Goal: Task Accomplishment & Management: Manage account settings

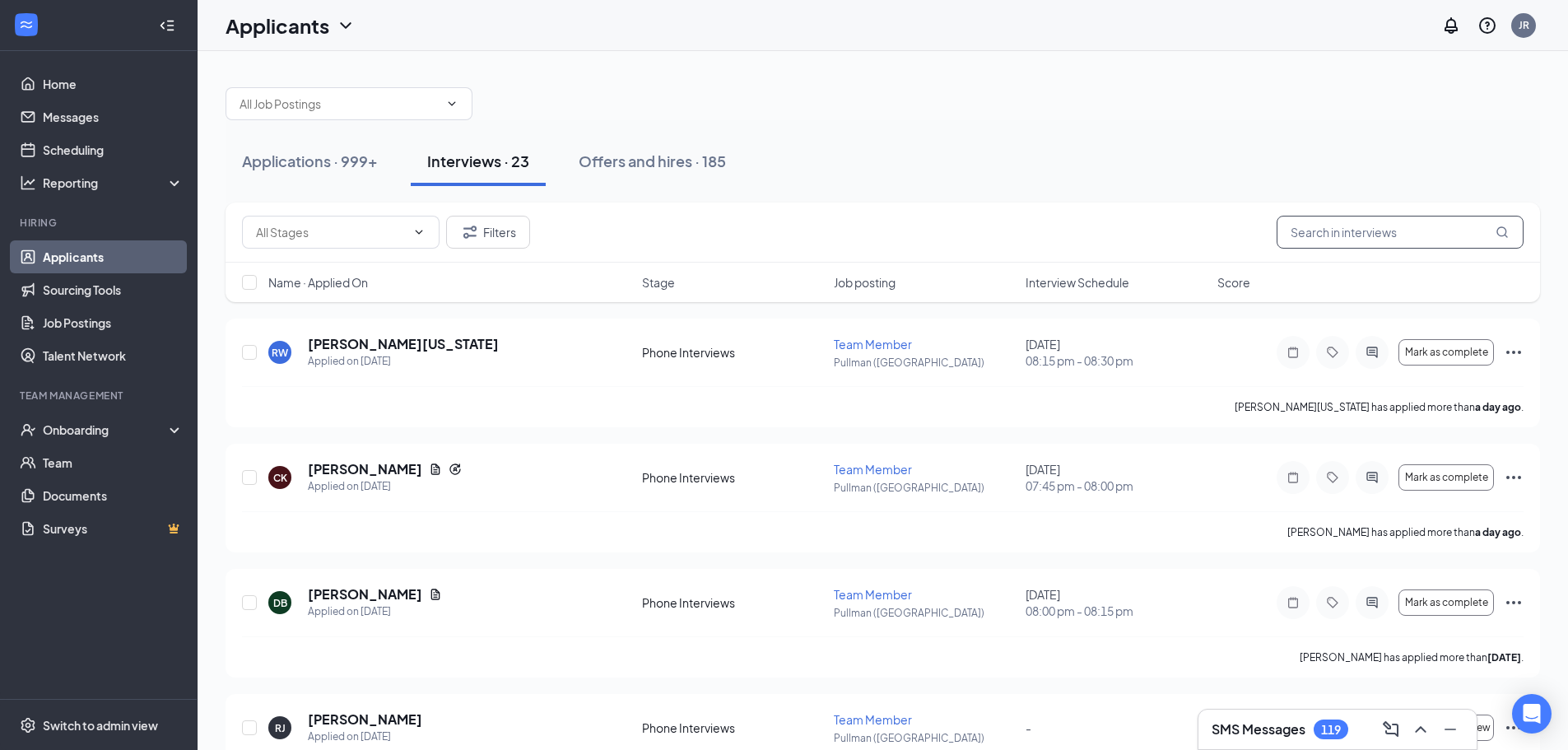
click at [1414, 241] on input "text" at bounding box center [1400, 232] width 247 height 33
type input "[PERSON_NAME]"
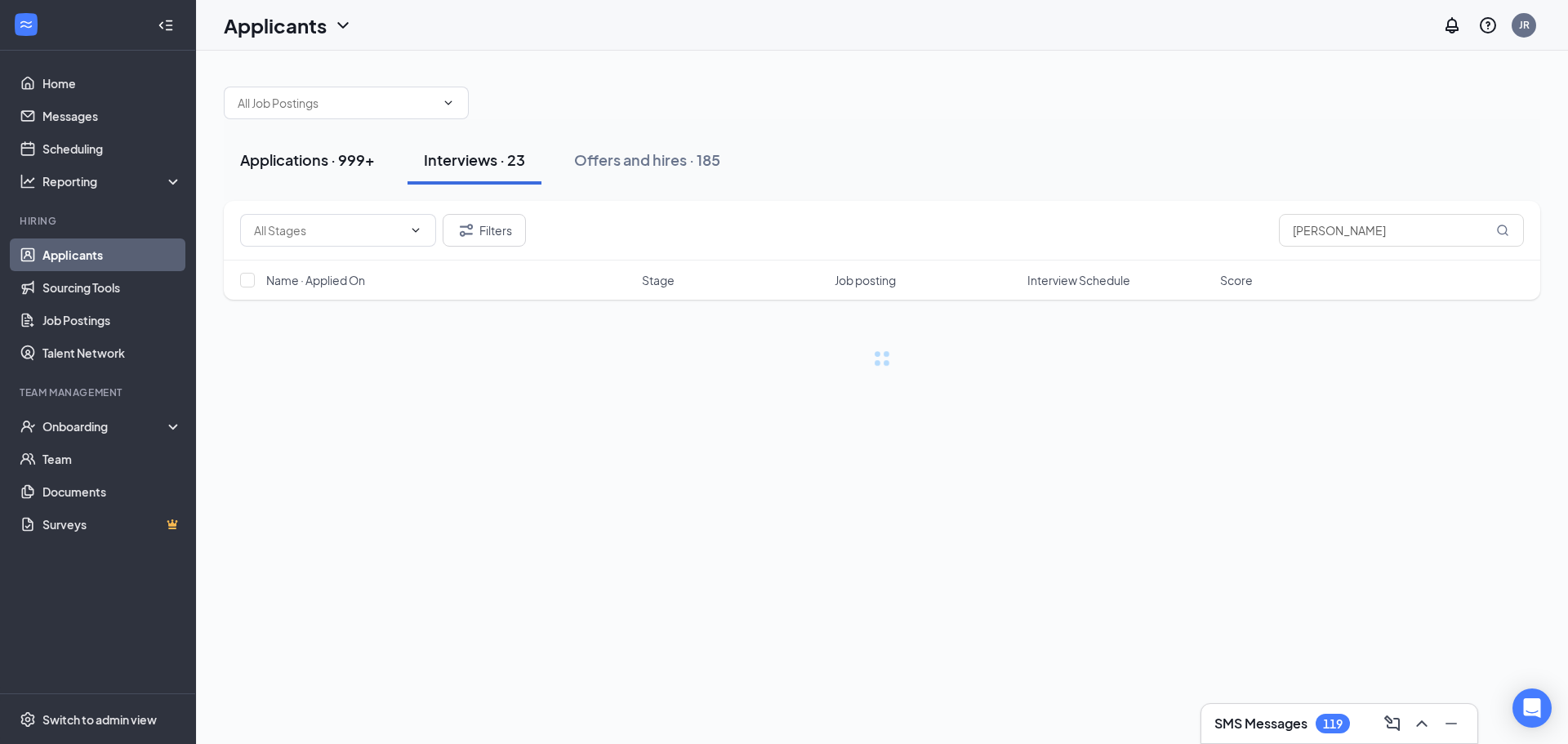
click at [326, 164] on div "Applications · 999+" at bounding box center [307, 160] width 135 height 21
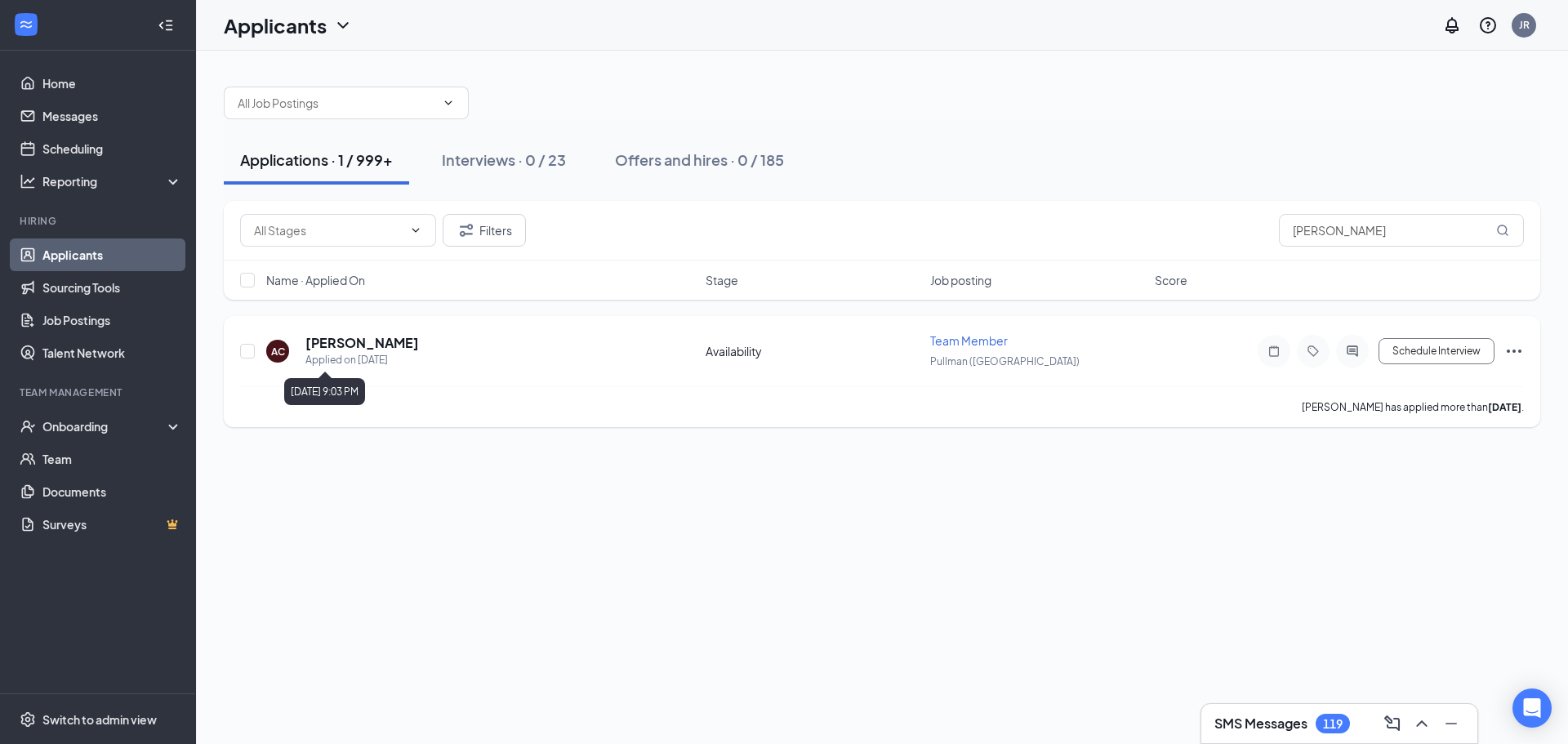
click at [429, 365] on div "AC [PERSON_NAME] Applied on [DATE]" at bounding box center [481, 351] width 430 height 34
click at [366, 339] on h5 "[PERSON_NAME]" at bounding box center [362, 343] width 114 height 18
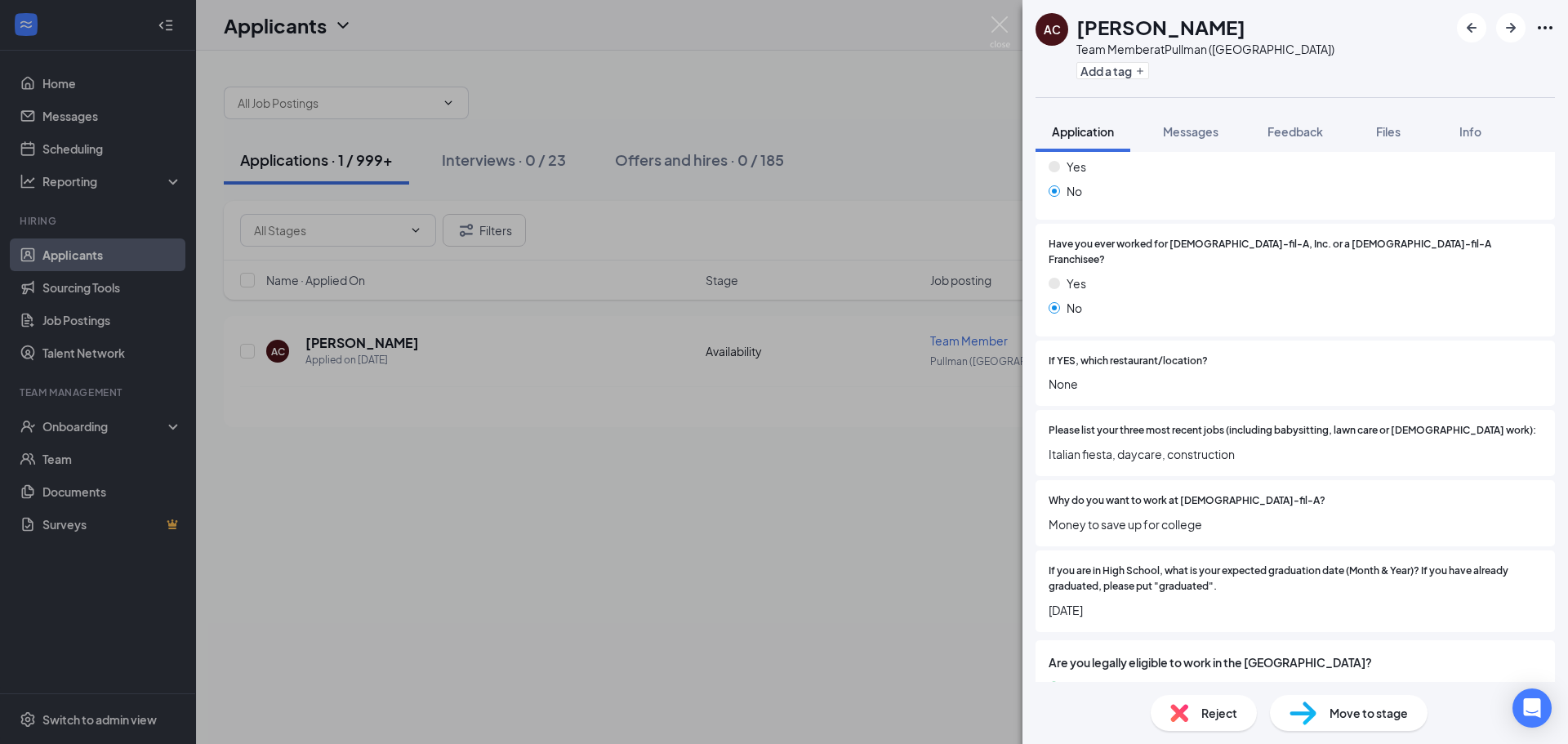
scroll to position [408, 0]
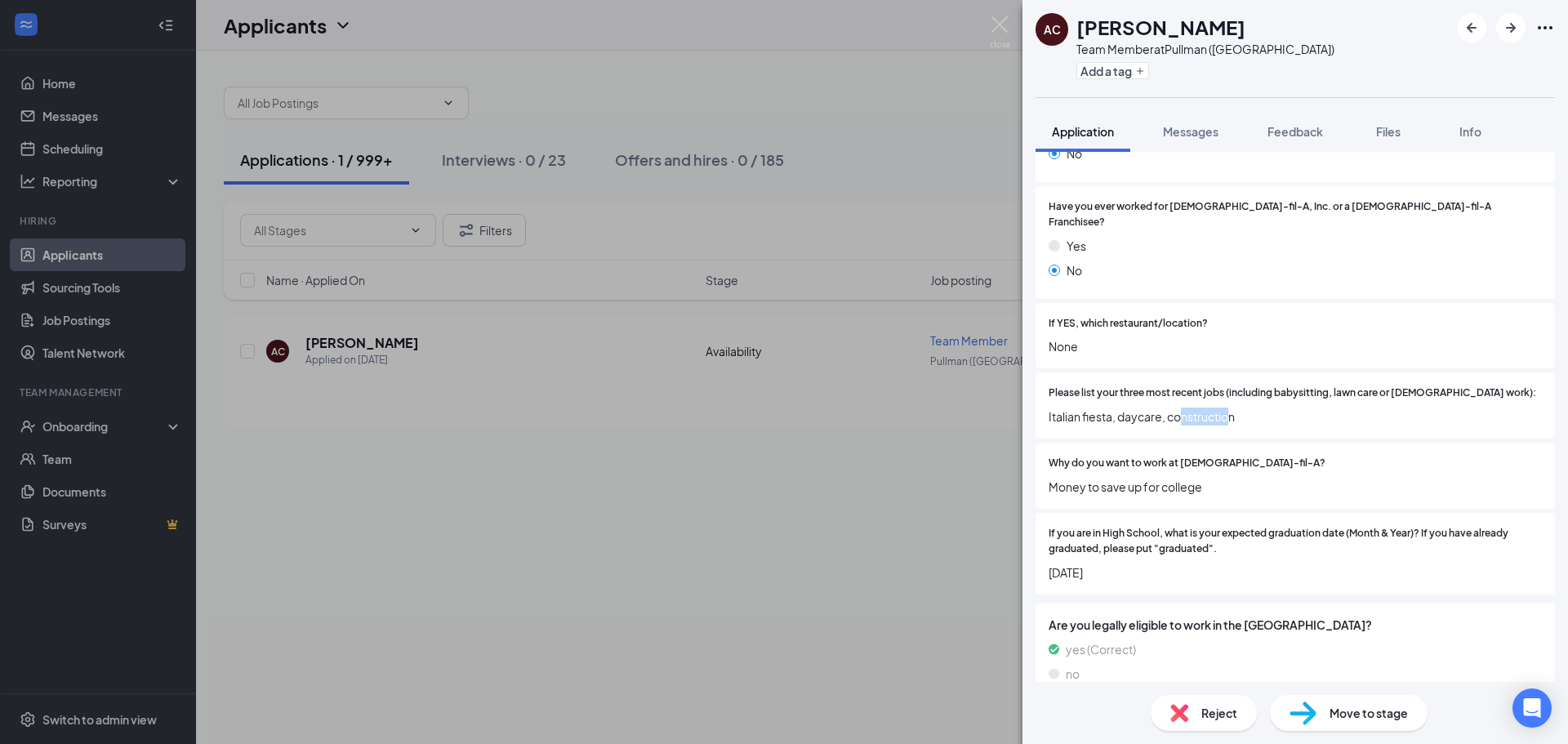
drag, startPoint x: 1169, startPoint y: 400, endPoint x: 1230, endPoint y: 390, distance: 61.8
click at [1230, 390] on div "Please list your three most recent jobs (including babysitting, lawn care or [D…" at bounding box center [1295, 405] width 493 height 40
click at [1252, 419] on div "Please list your three most recent jobs (including babysitting, lawn care or [D…" at bounding box center [1294, 405] width 519 height 66
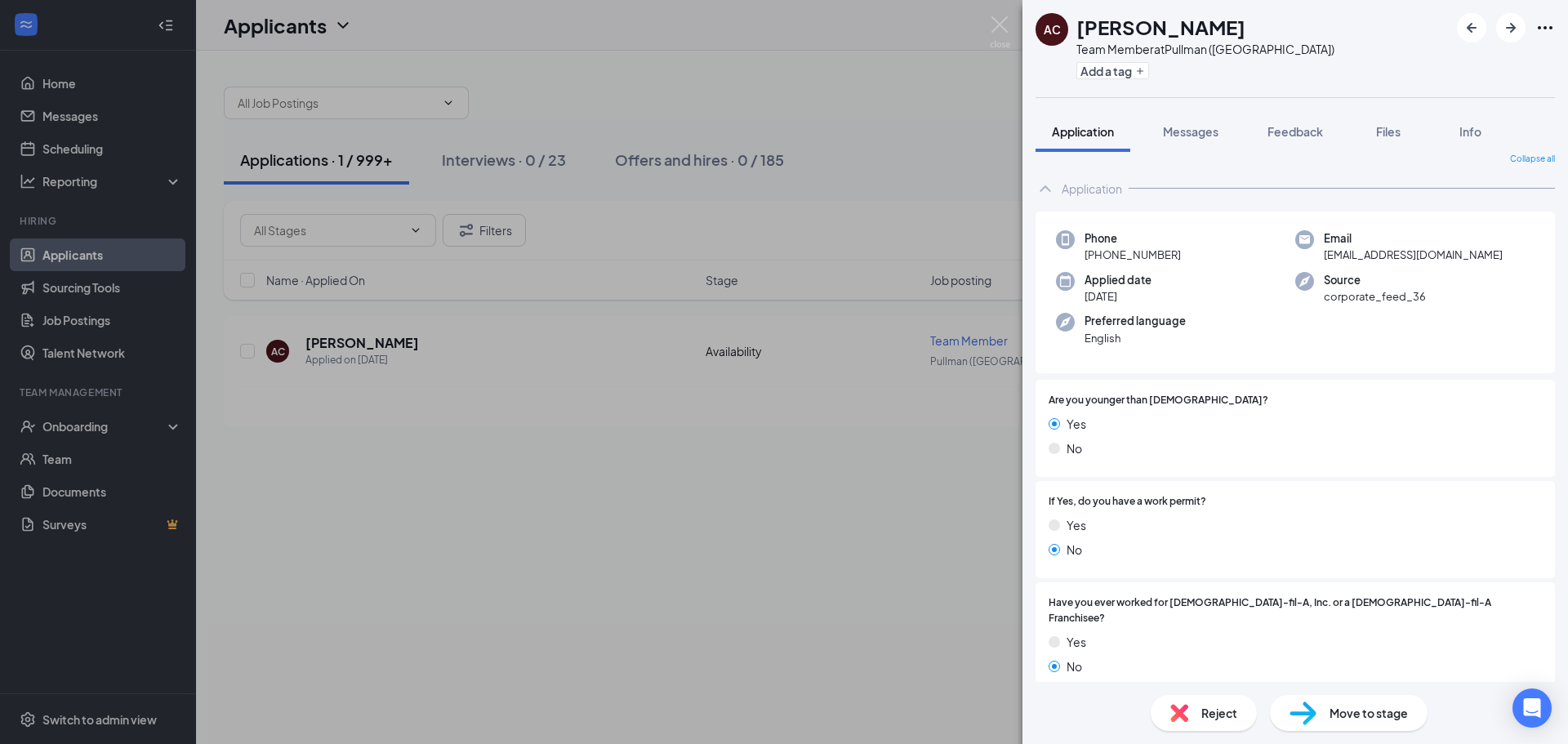
scroll to position [0, 0]
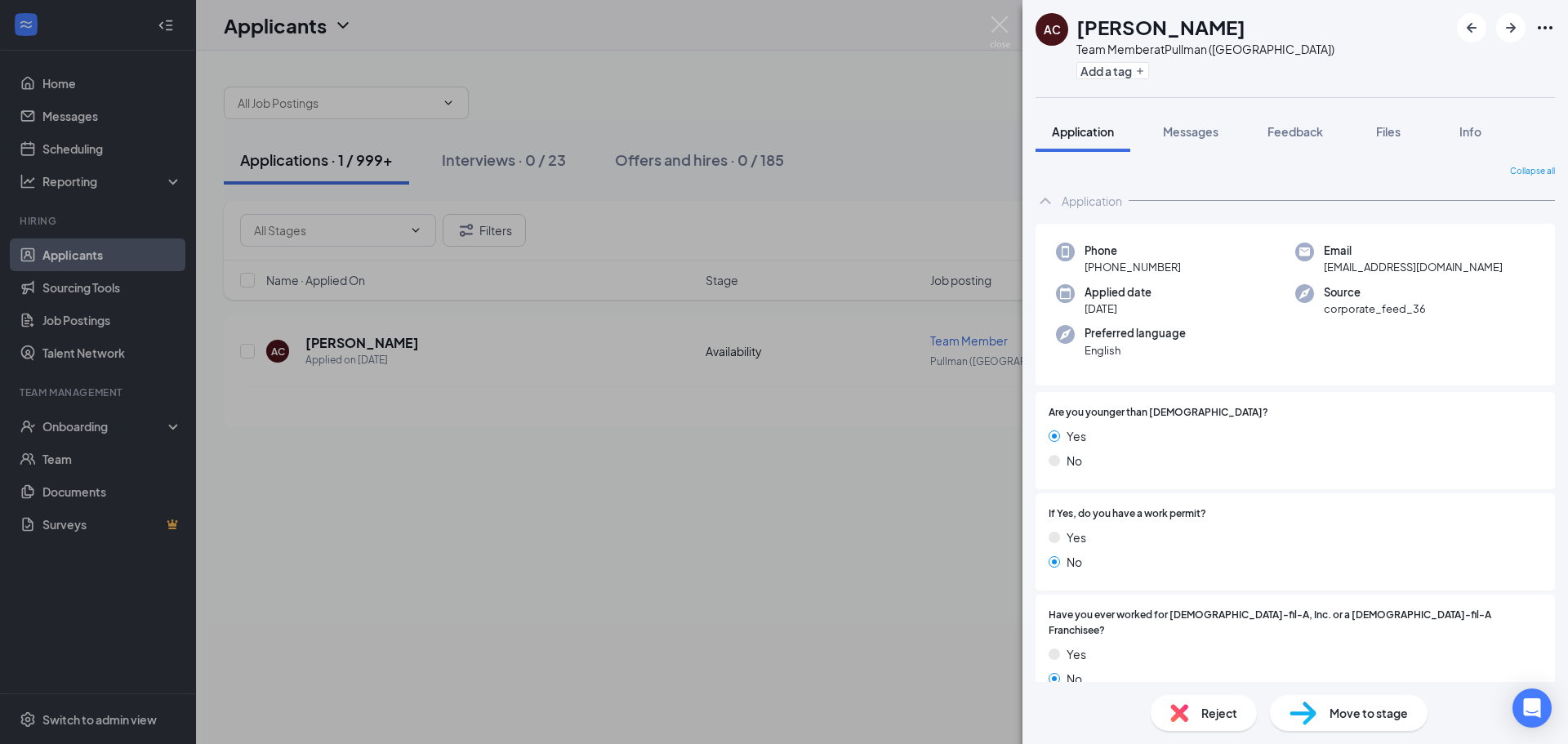
drag, startPoint x: 574, startPoint y: 530, endPoint x: 581, endPoint y: 514, distance: 17.5
click at [577, 530] on div "AC [PERSON_NAME] Team Member at [GEOGRAPHIC_DATA] ([GEOGRAPHIC_DATA]) Add a tag…" at bounding box center [784, 372] width 1568 height 744
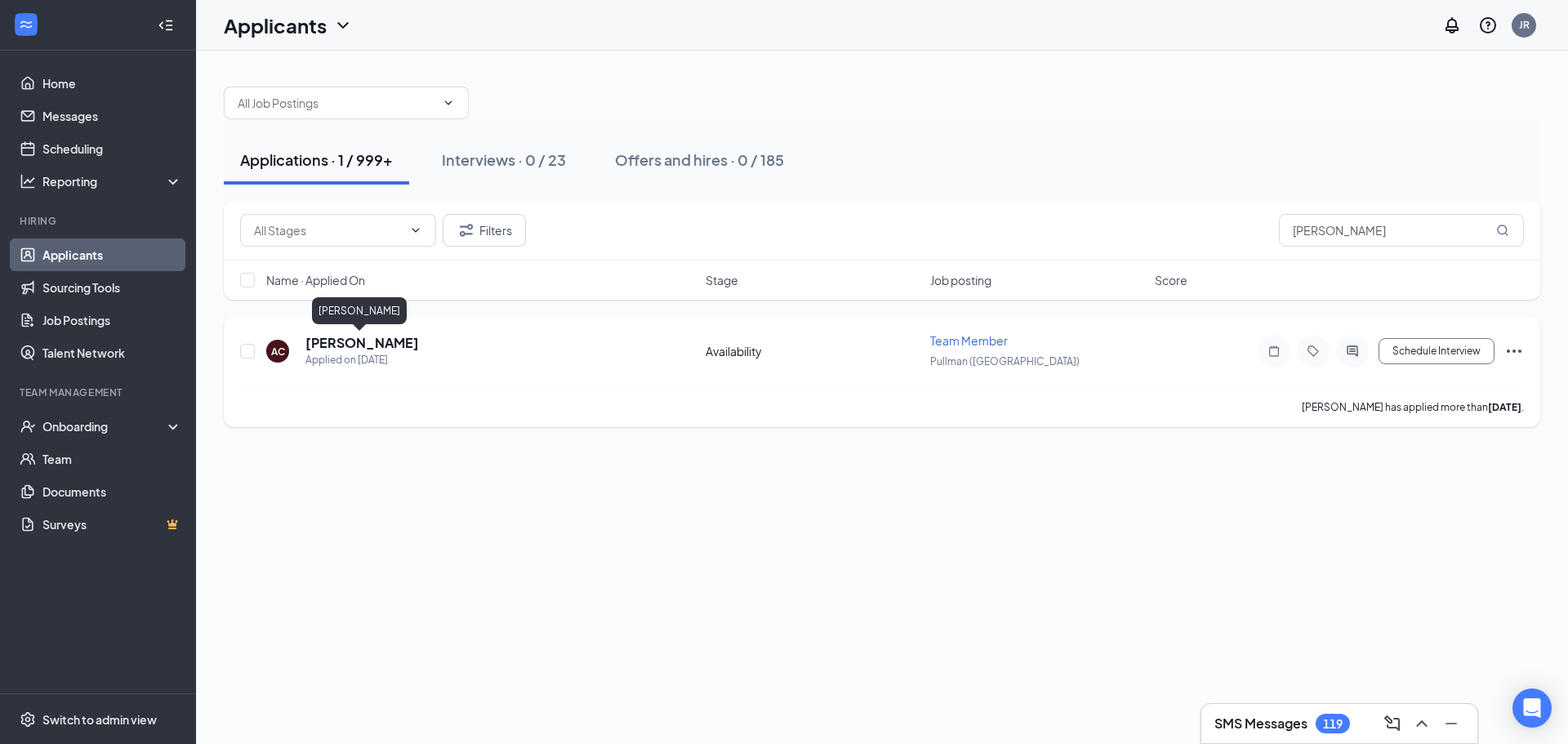
click at [343, 344] on h5 "[PERSON_NAME]" at bounding box center [362, 343] width 114 height 18
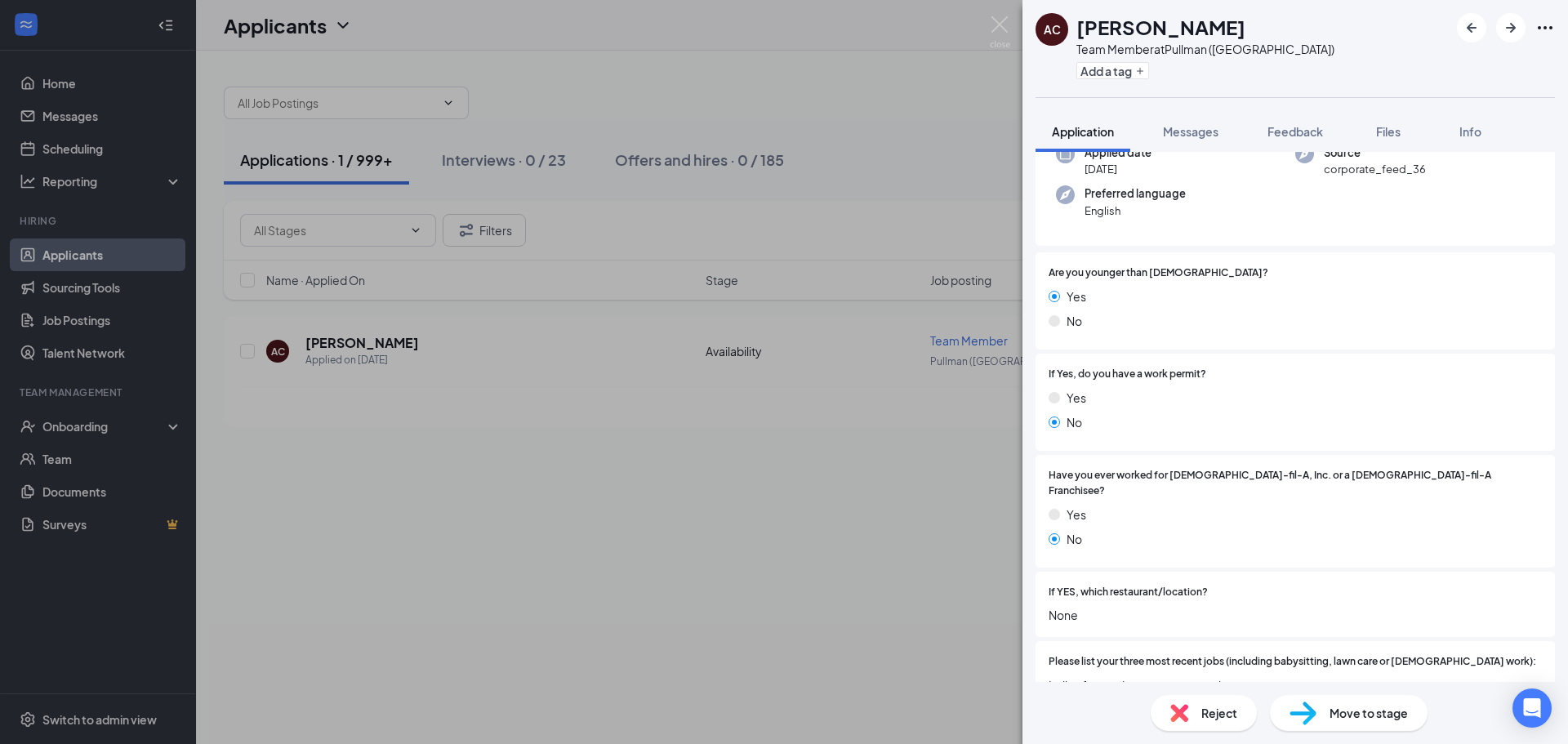
scroll to position [119, 0]
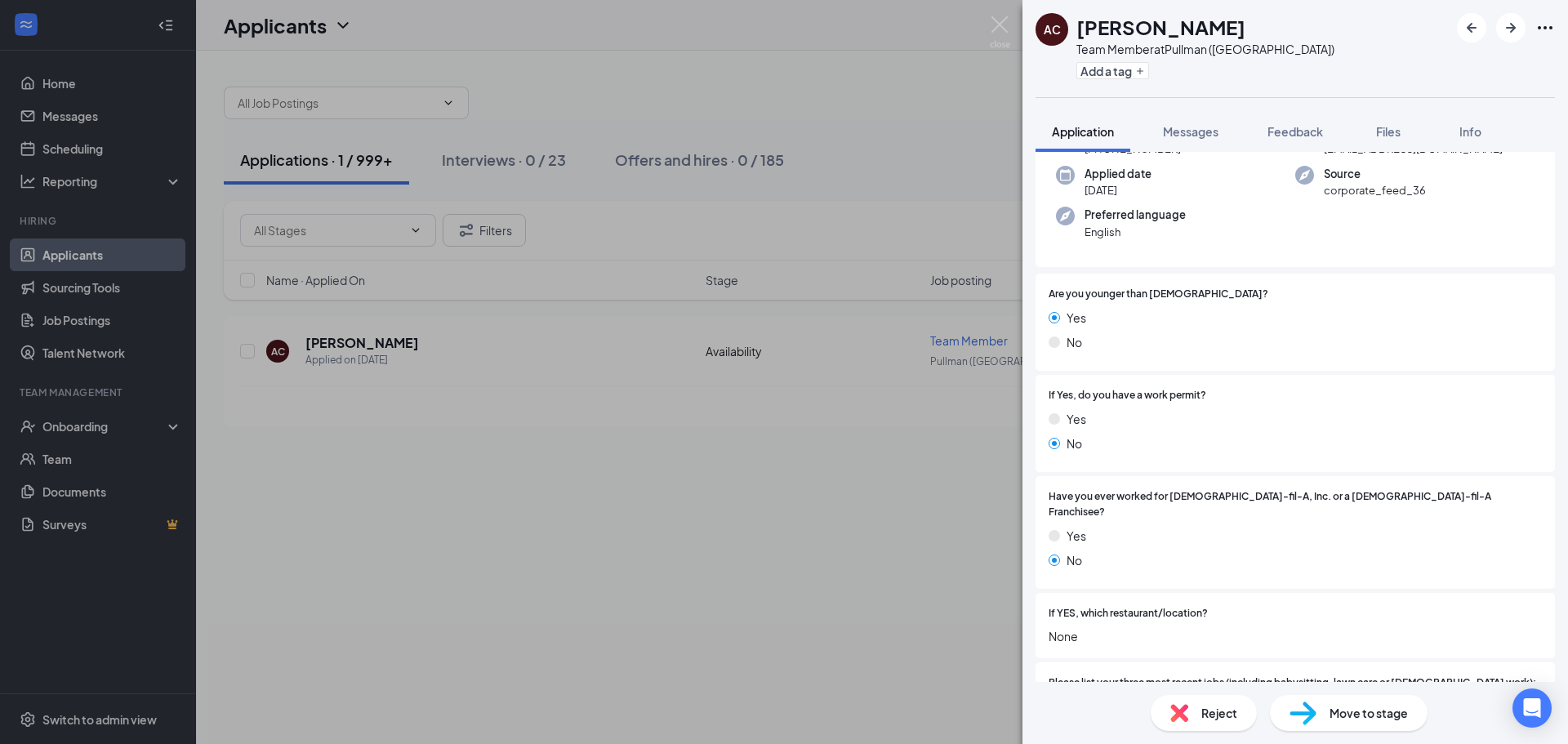
click at [1381, 712] on span "Move to stage" at bounding box center [1368, 713] width 79 height 18
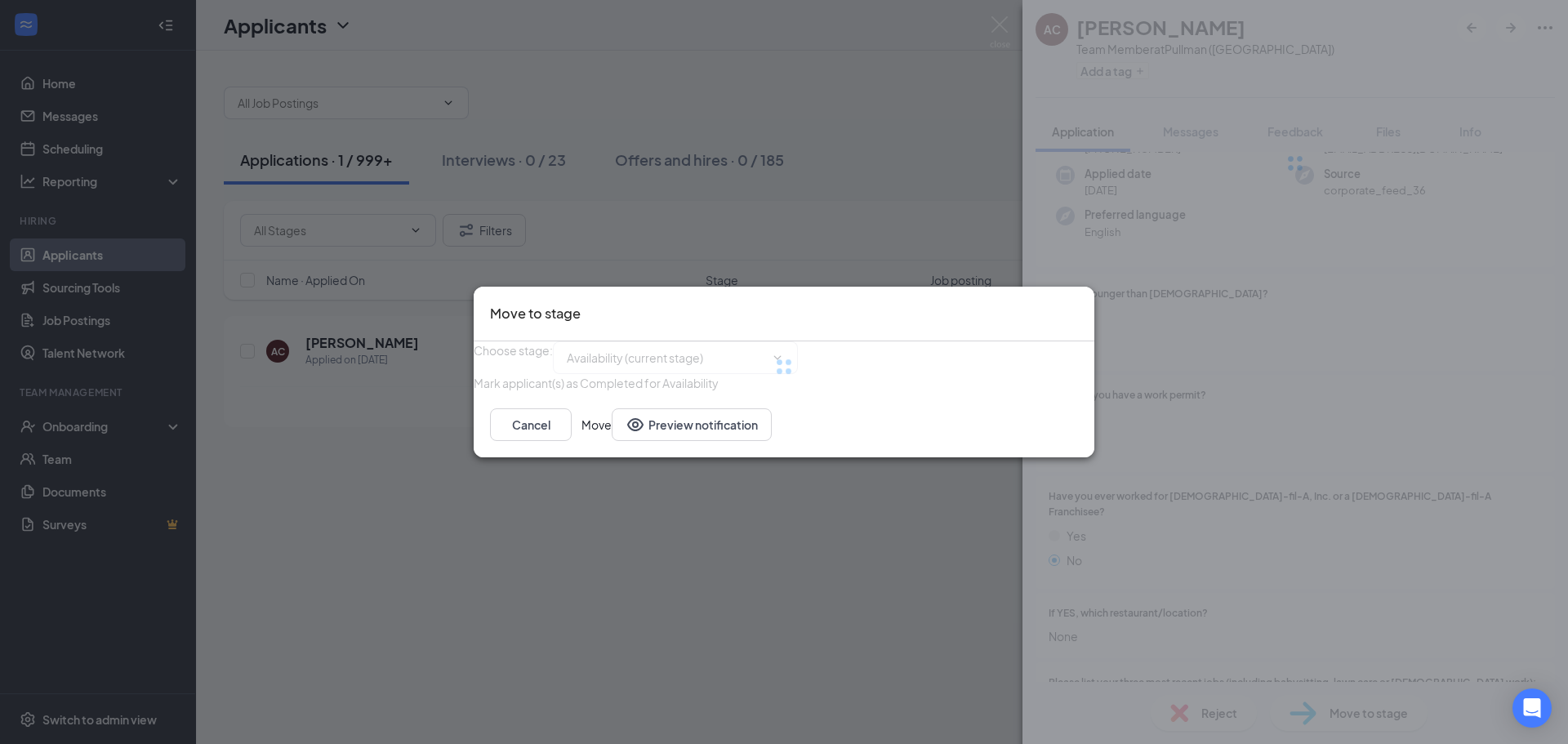
type input "Phone Interviews (next stage)"
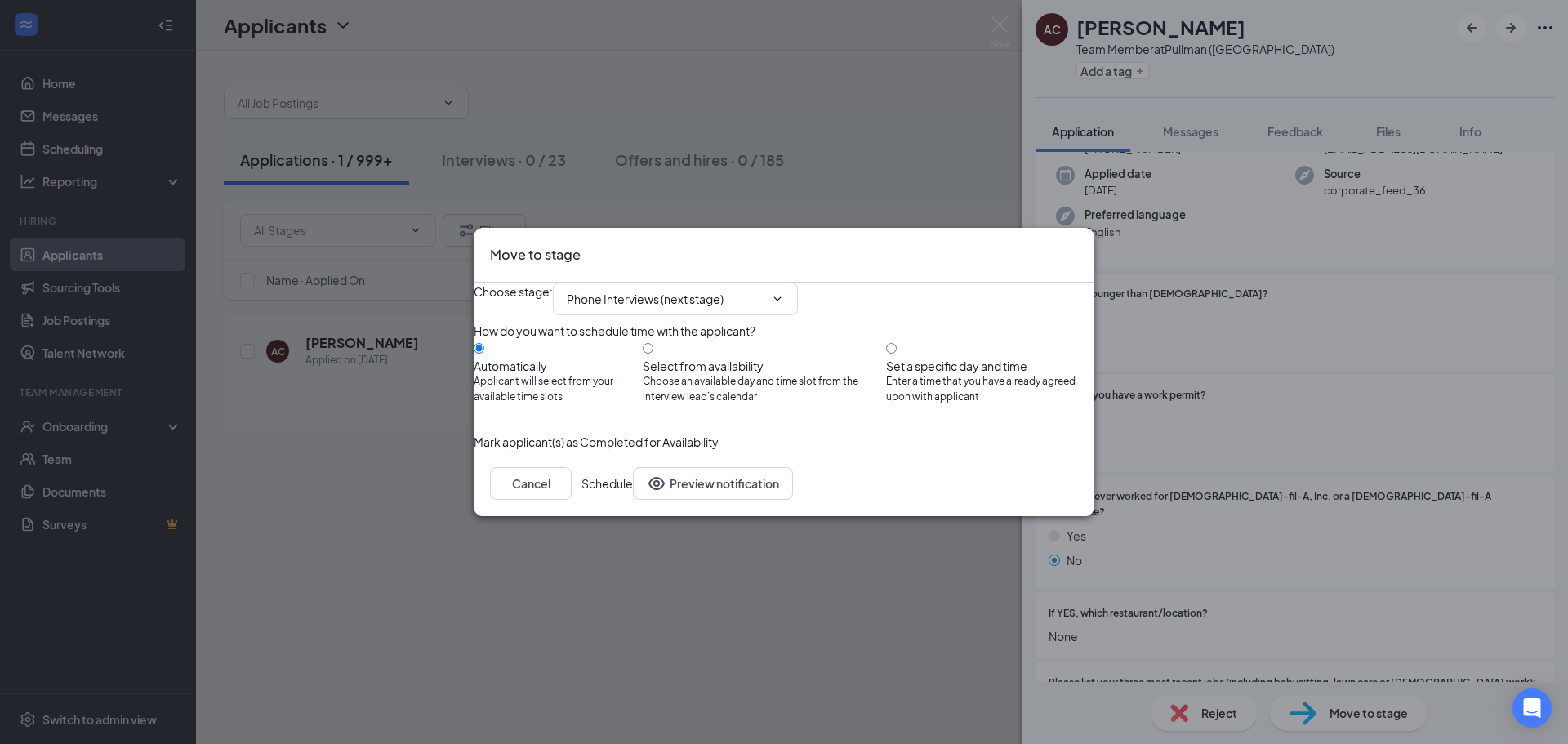
click at [633, 500] on button "Schedule" at bounding box center [607, 483] width 51 height 32
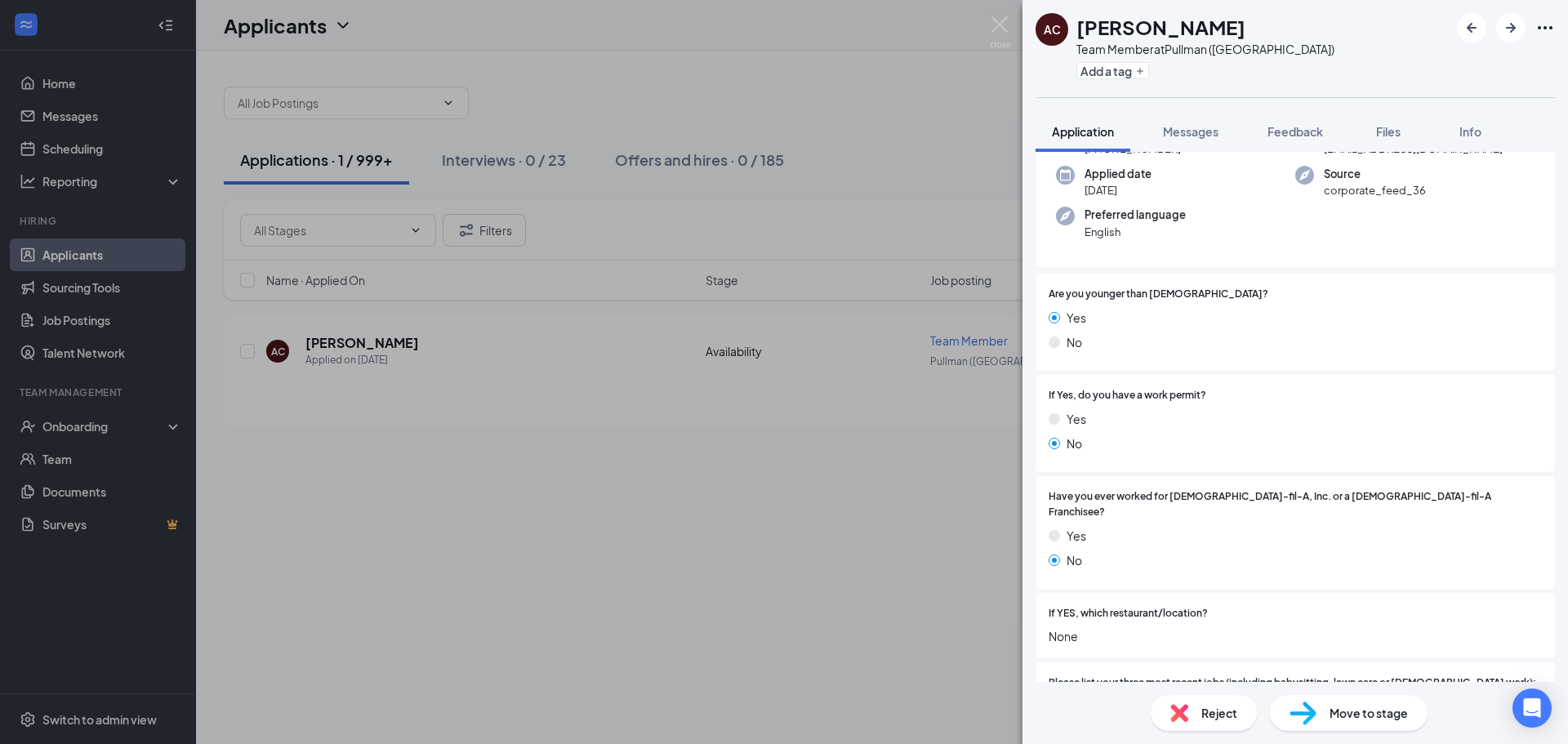
click at [619, 536] on div "AC [PERSON_NAME] Team Member at [GEOGRAPHIC_DATA] ([GEOGRAPHIC_DATA]) Add a tag…" at bounding box center [784, 372] width 1568 height 744
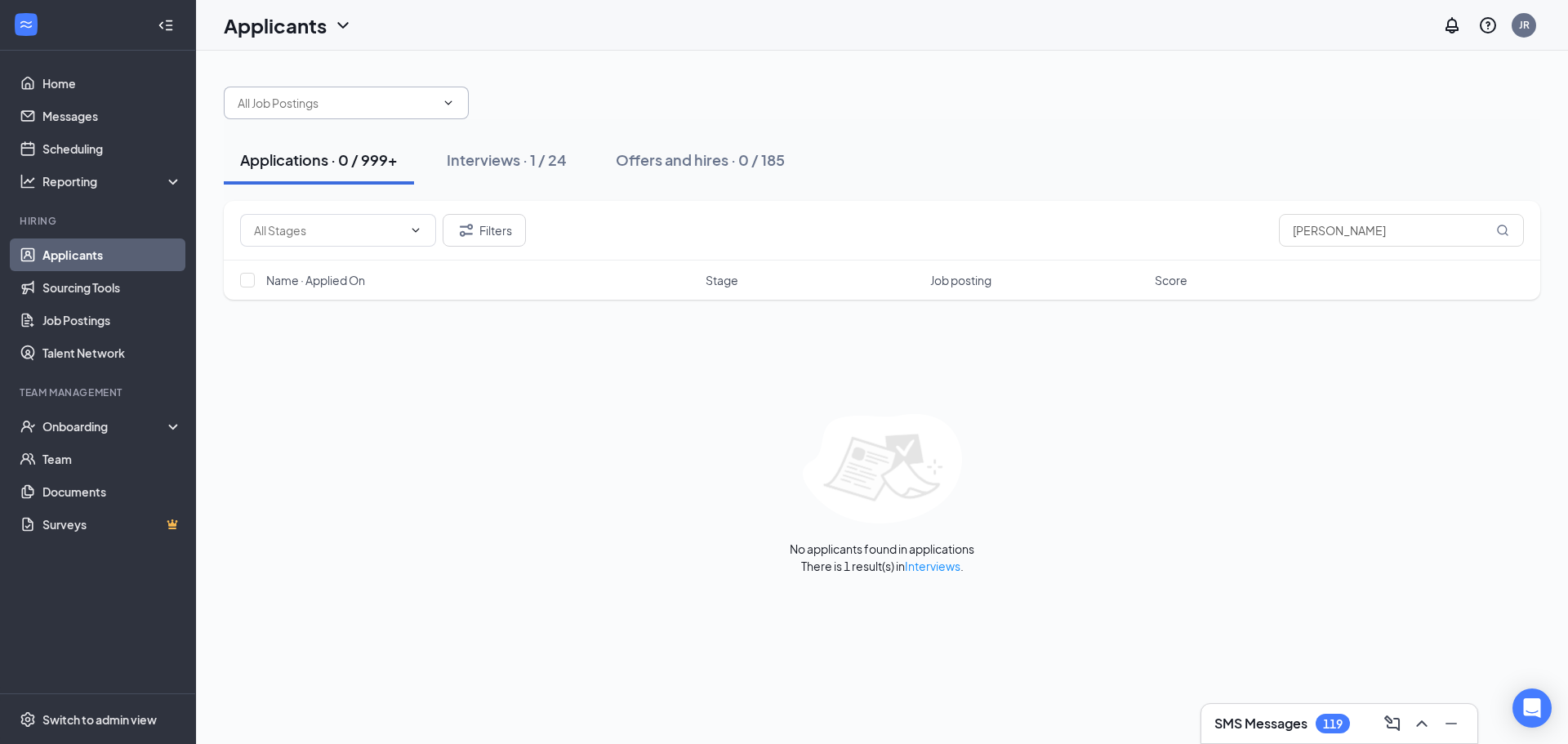
click at [341, 105] on input "text" at bounding box center [336, 102] width 197 height 18
drag, startPoint x: 677, startPoint y: 79, endPoint x: 686, endPoint y: 74, distance: 10.3
click at [685, 75] on div "Shift Leader (Pullman ([GEOGRAPHIC_DATA])) Team Member ([PERSON_NAME] ([GEOGRAP…" at bounding box center [882, 95] width 1317 height 49
